Goal: Task Accomplishment & Management: Complete application form

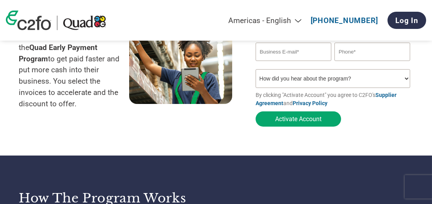
scroll to position [39, 0]
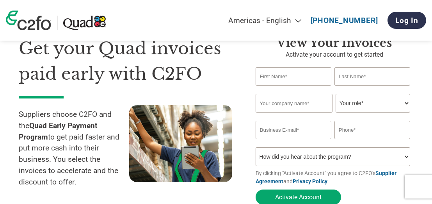
click at [302, 83] on input "text" at bounding box center [294, 76] width 76 height 18
type input "[PERSON_NAME]"
type input "Metro Caster Corporation"
drag, startPoint x: 366, startPoint y: 115, endPoint x: 366, endPoint y: 107, distance: 7.8
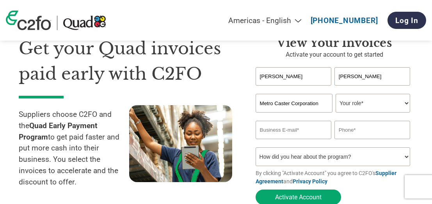
click at [366, 115] on div "Invalid company name or company name is too long" at bounding box center [333, 115] width 155 height 4
click at [366, 107] on select "Your role* CFO Controller Credit Manager Finance Director Treasurer CEO Preside…" at bounding box center [373, 103] width 75 height 19
select select "CONTROLLER"
click at [336, 94] on select "Your role* CFO Controller Credit Manager Finance Director Treasurer CEO Preside…" at bounding box center [373, 103] width 75 height 19
click at [293, 125] on input "email" at bounding box center [294, 130] width 76 height 18
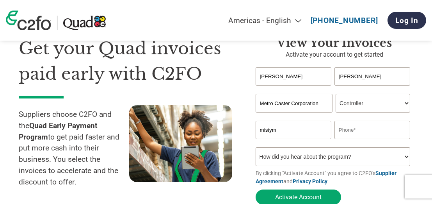
type input "[EMAIL_ADDRESS][DOMAIN_NAME]"
drag, startPoint x: 375, startPoint y: 133, endPoint x: 317, endPoint y: 132, distance: 58.2
click at [317, 132] on div "[EMAIL_ADDRESS][DOMAIN_NAME] 4145520889" at bounding box center [335, 130] width 158 height 18
type input "4149654665"
click at [313, 154] on select "How did you hear about the program? Received a letter Email Social Media Online…" at bounding box center [333, 156] width 155 height 19
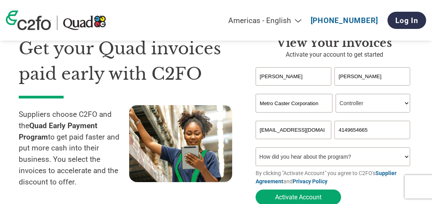
click at [284, 147] on div "Inavlid Email Address Inavlid Phone Number" at bounding box center [335, 143] width 158 height 8
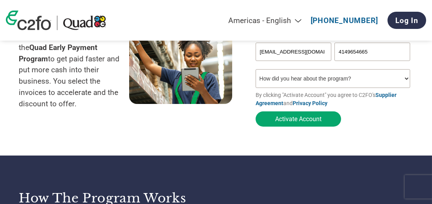
click at [319, 129] on form "[PERSON_NAME] Invalid first name or first name is too long Invalid last name or…" at bounding box center [335, 59] width 158 height 141
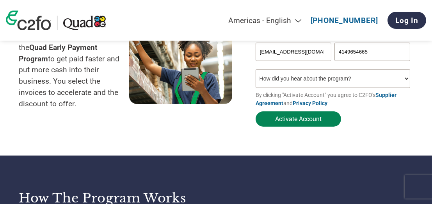
click at [319, 123] on button "Activate Account" at bounding box center [299, 118] width 86 height 15
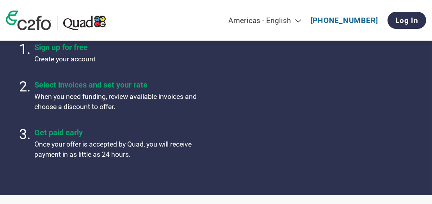
scroll to position [391, 0]
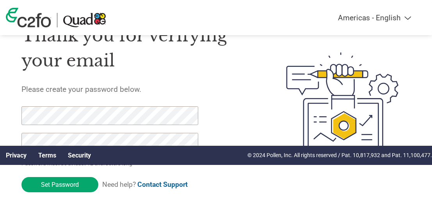
scroll to position [51, 0]
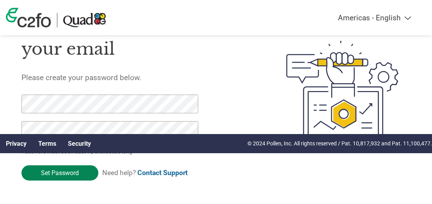
click at [70, 174] on input "Set Password" at bounding box center [59, 172] width 77 height 15
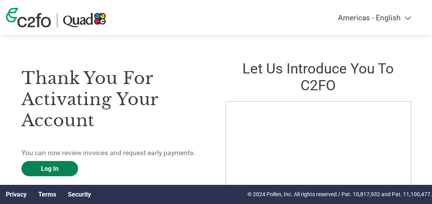
click at [52, 167] on link "Log In" at bounding box center [49, 168] width 57 height 15
